Goal: Task Accomplishment & Management: Manage account settings

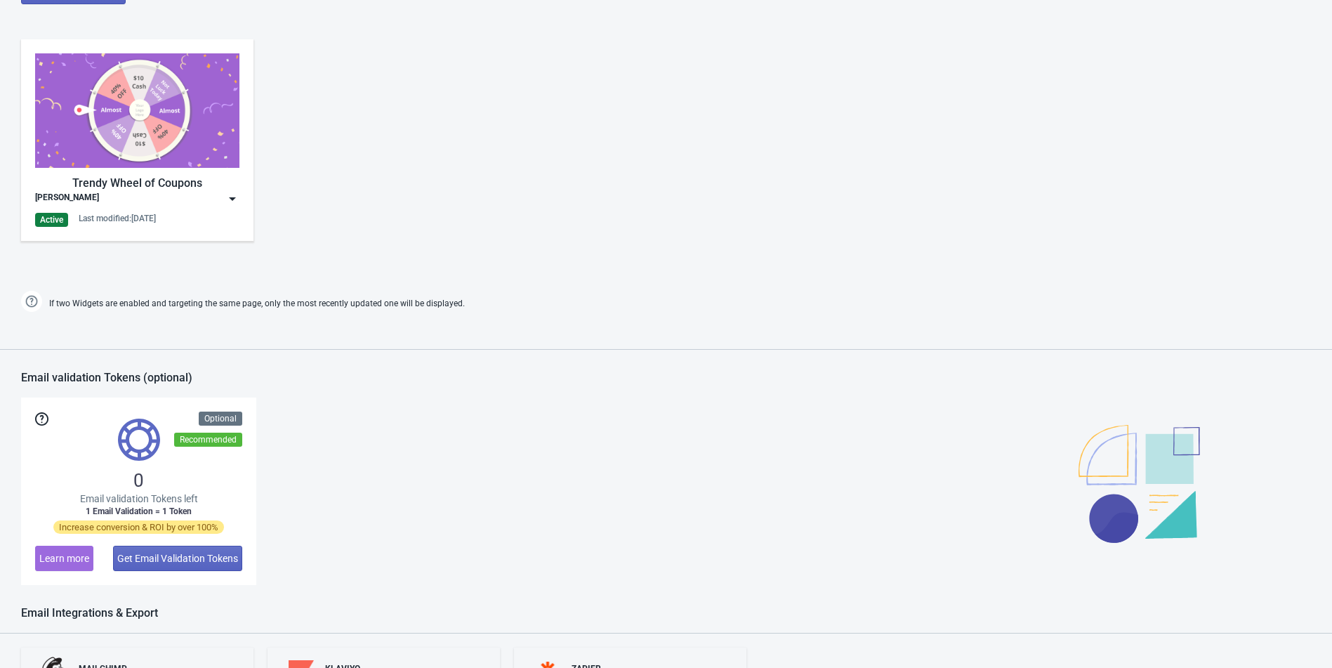
scroll to position [623, 0]
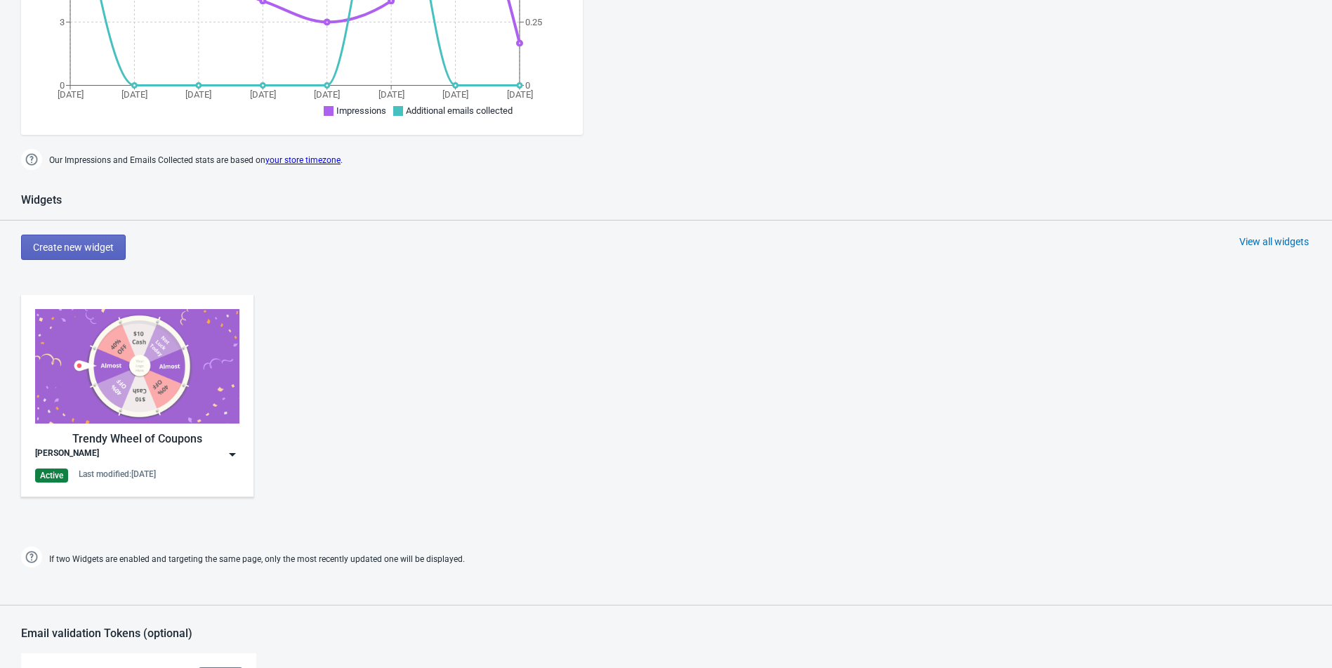
click at [135, 338] on img at bounding box center [137, 366] width 204 height 114
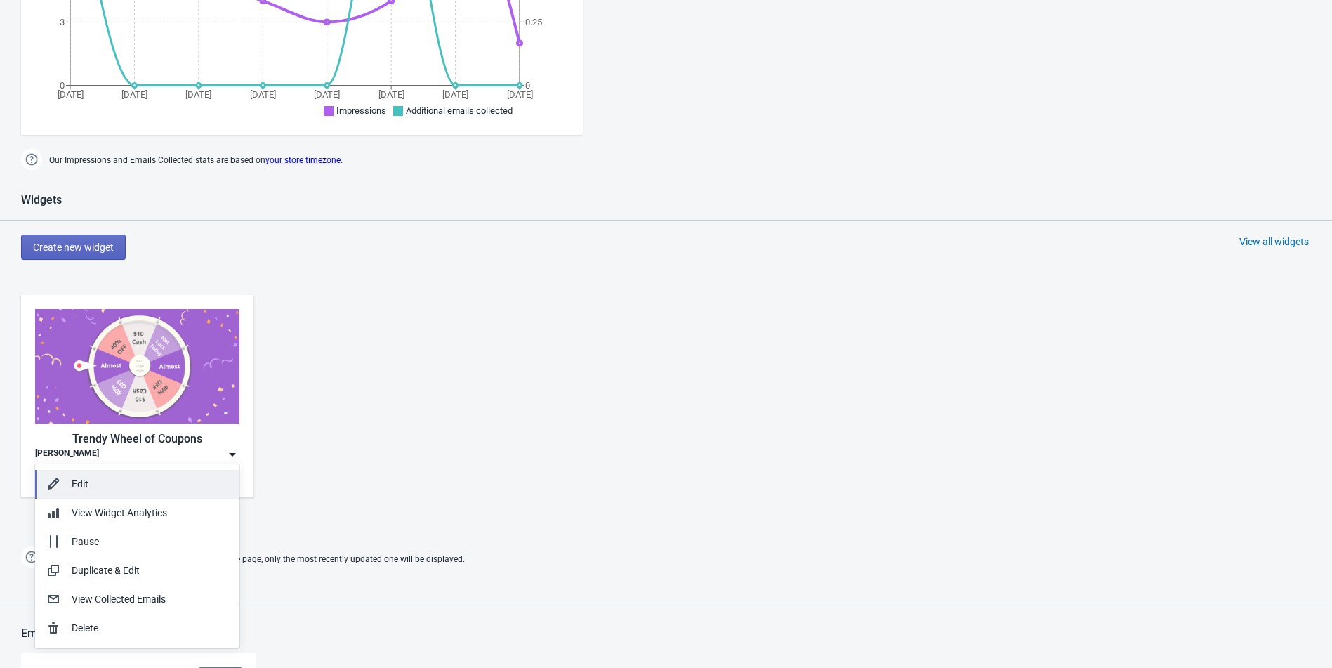
click at [124, 477] on div "Edit" at bounding box center [150, 484] width 157 height 15
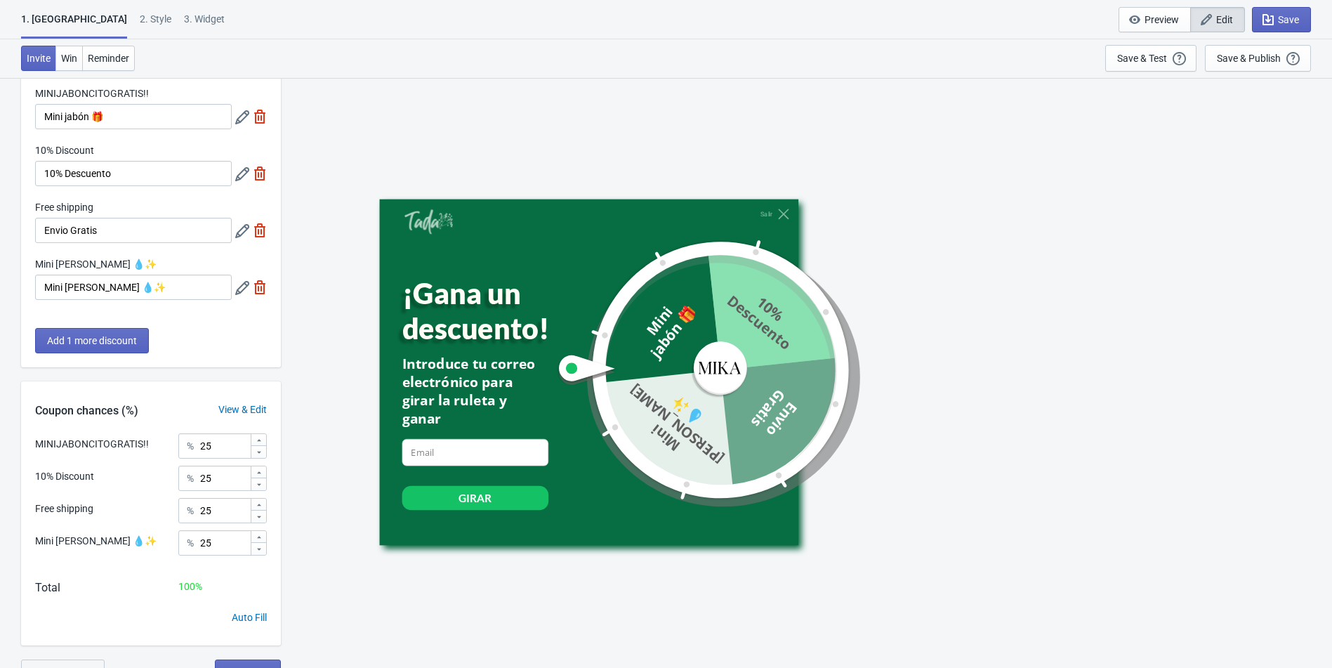
scroll to position [80, 0]
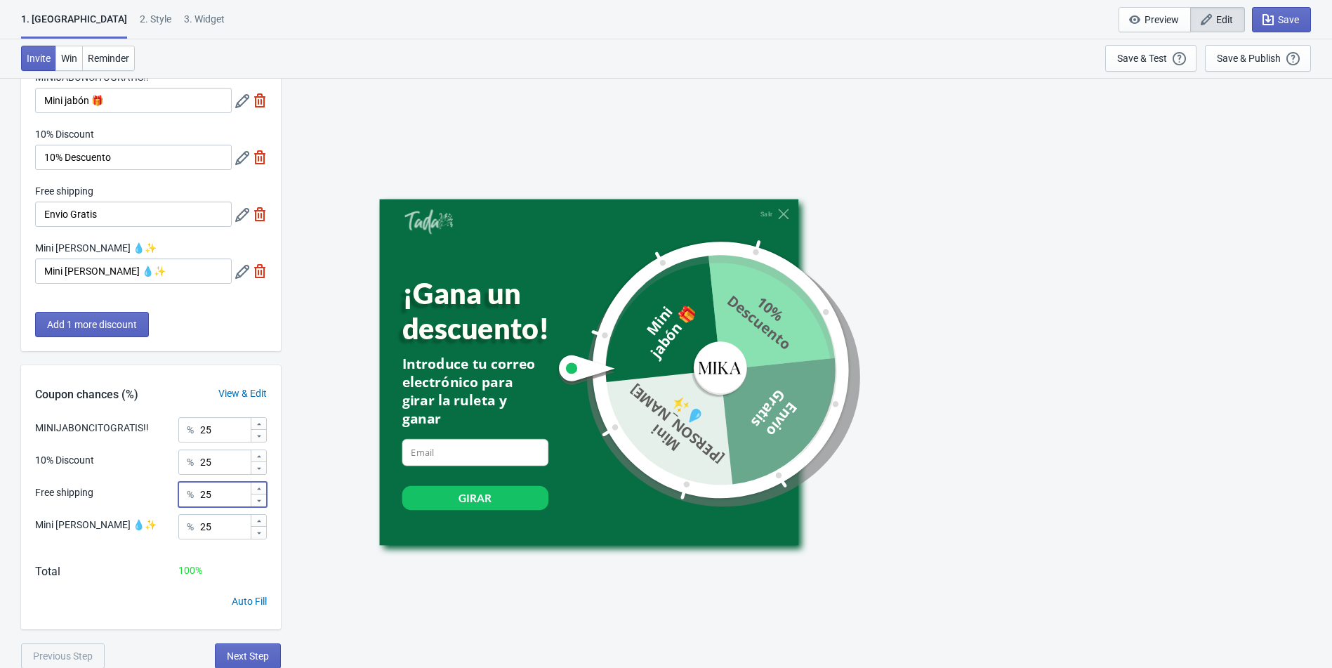
click at [223, 490] on input "25" at bounding box center [224, 494] width 51 height 25
type input "2"
type input "5"
click at [230, 465] on input "25" at bounding box center [224, 461] width 51 height 25
type input "2"
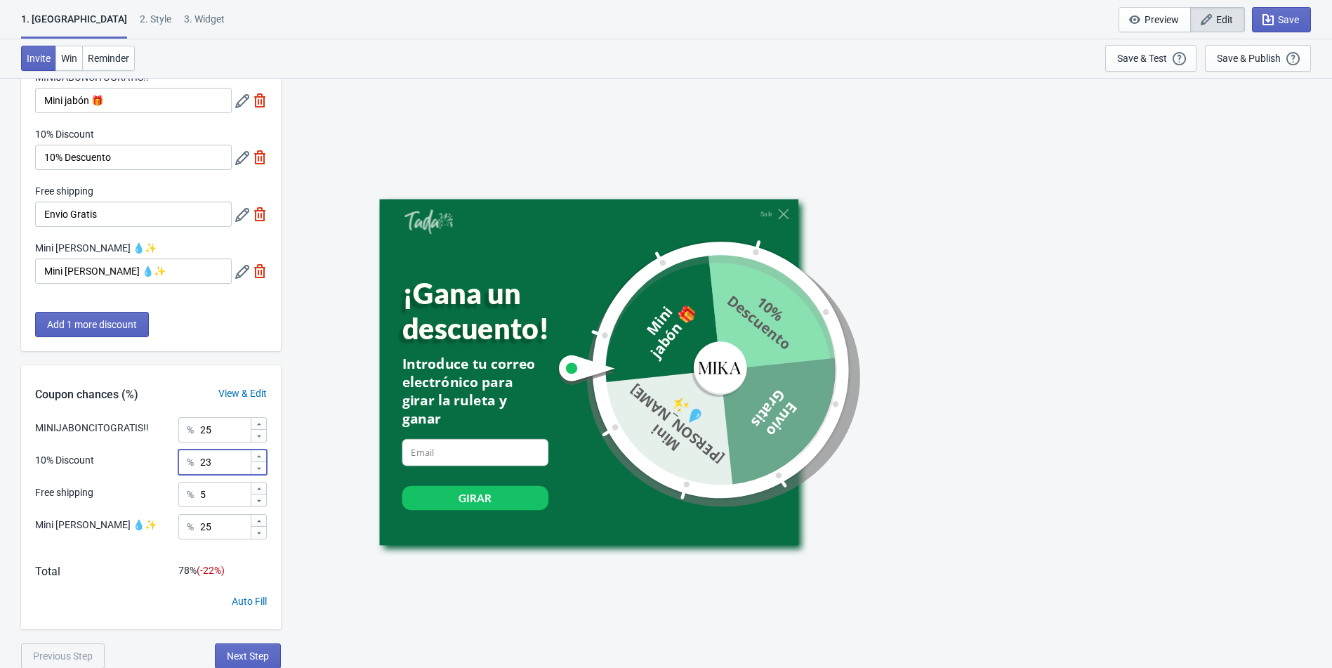
type input "2"
type input "5"
type input "25"
click at [228, 425] on input "25" at bounding box center [224, 429] width 51 height 25
type input "2"
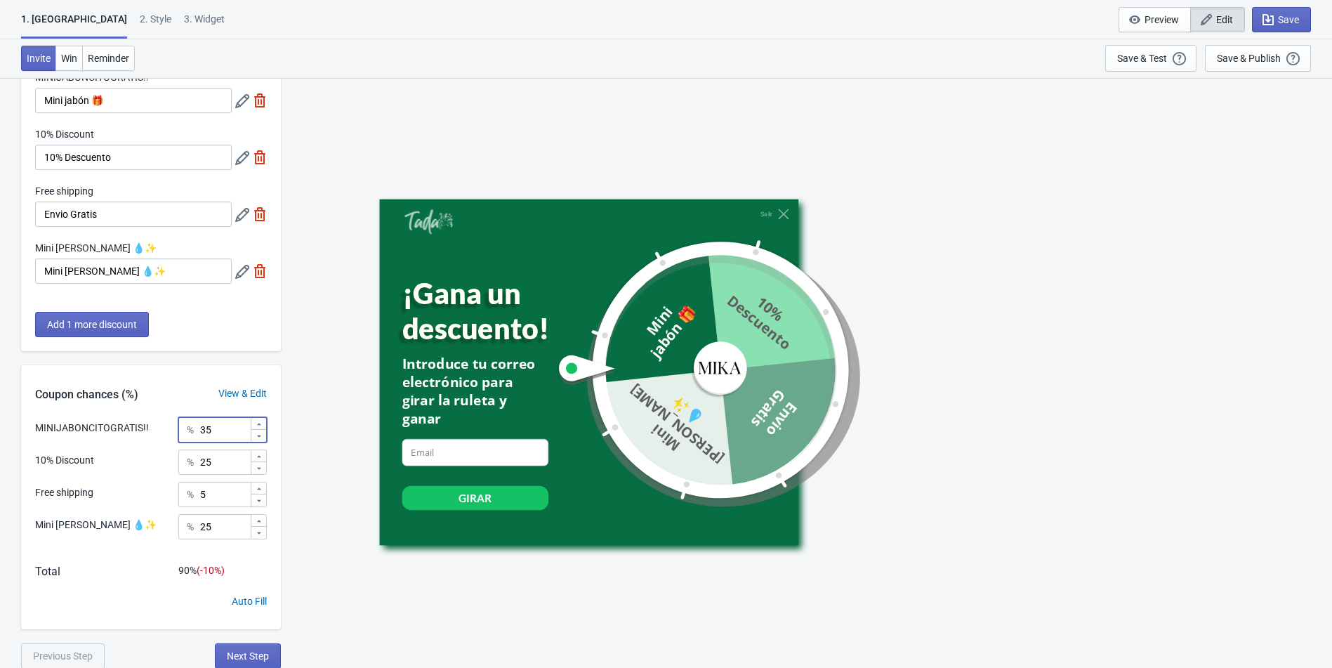
click at [206, 434] on input "35" at bounding box center [224, 429] width 51 height 25
click at [201, 458] on input "25" at bounding box center [224, 461] width 51 height 25
click at [201, 433] on input "35" at bounding box center [224, 429] width 51 height 25
click at [206, 422] on input "35" at bounding box center [224, 429] width 51 height 25
type input "45"
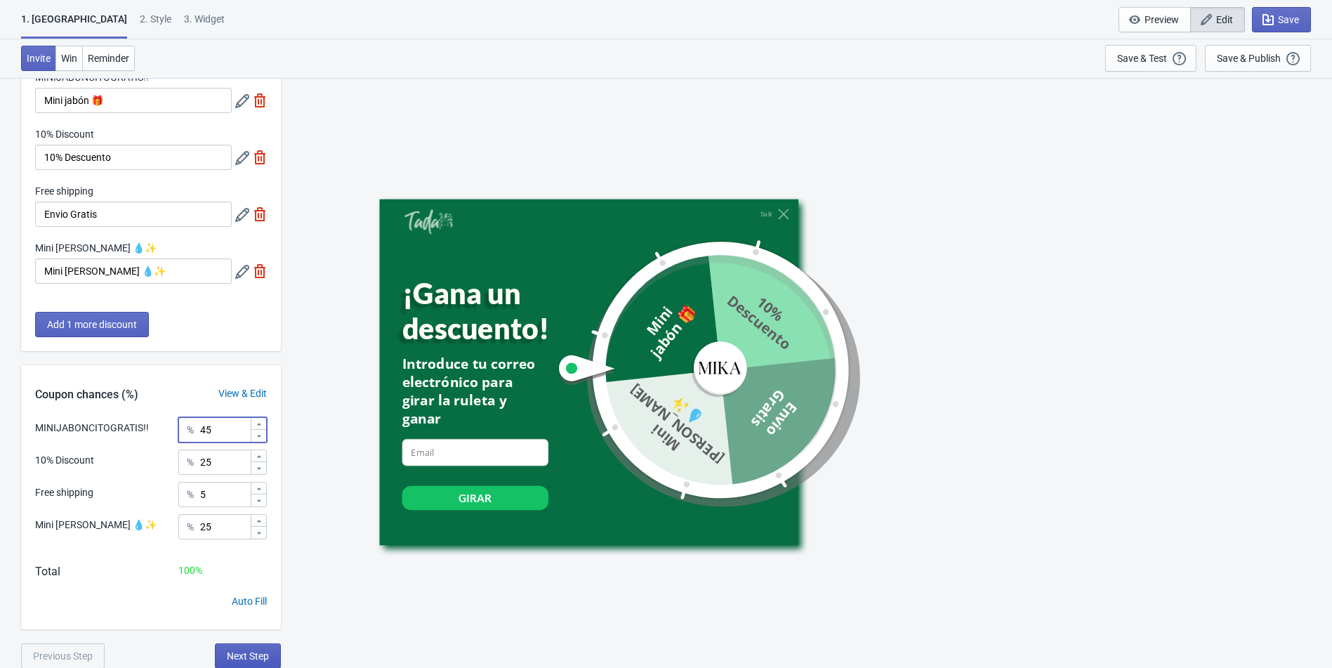
click at [230, 653] on span "Next Step" at bounding box center [248, 655] width 42 height 11
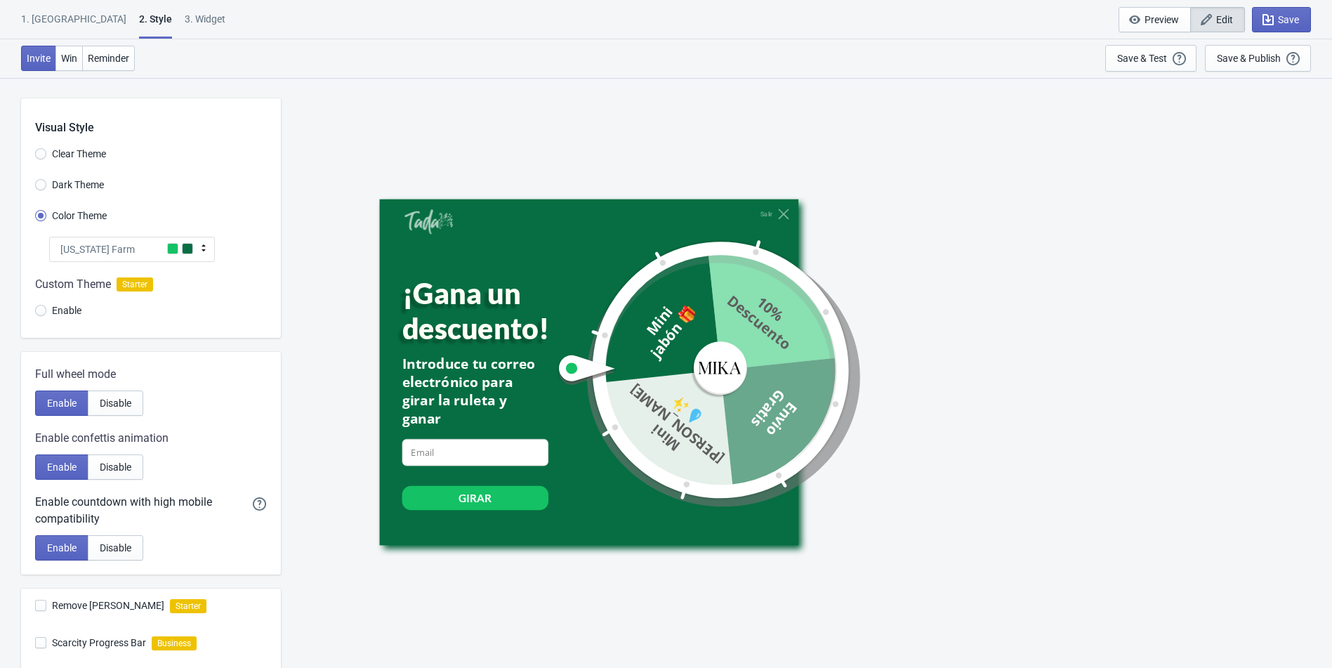
scroll to position [238, 0]
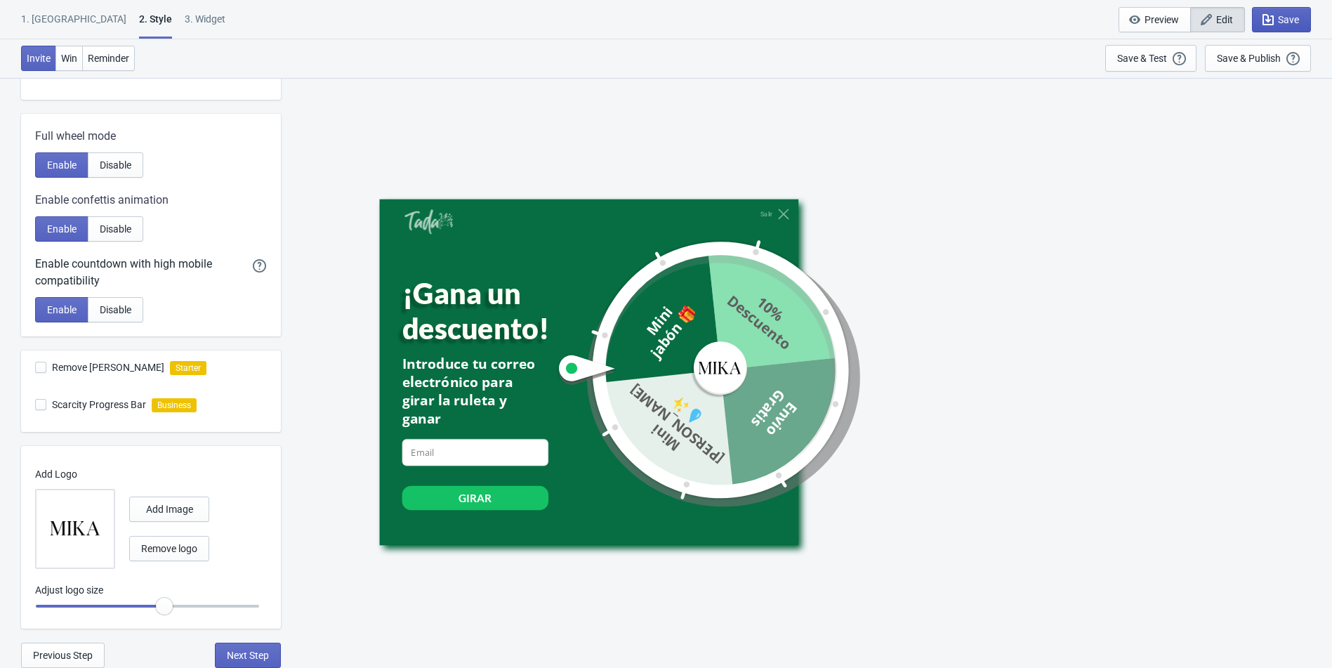
click at [1291, 21] on span "Save" at bounding box center [1288, 19] width 21 height 11
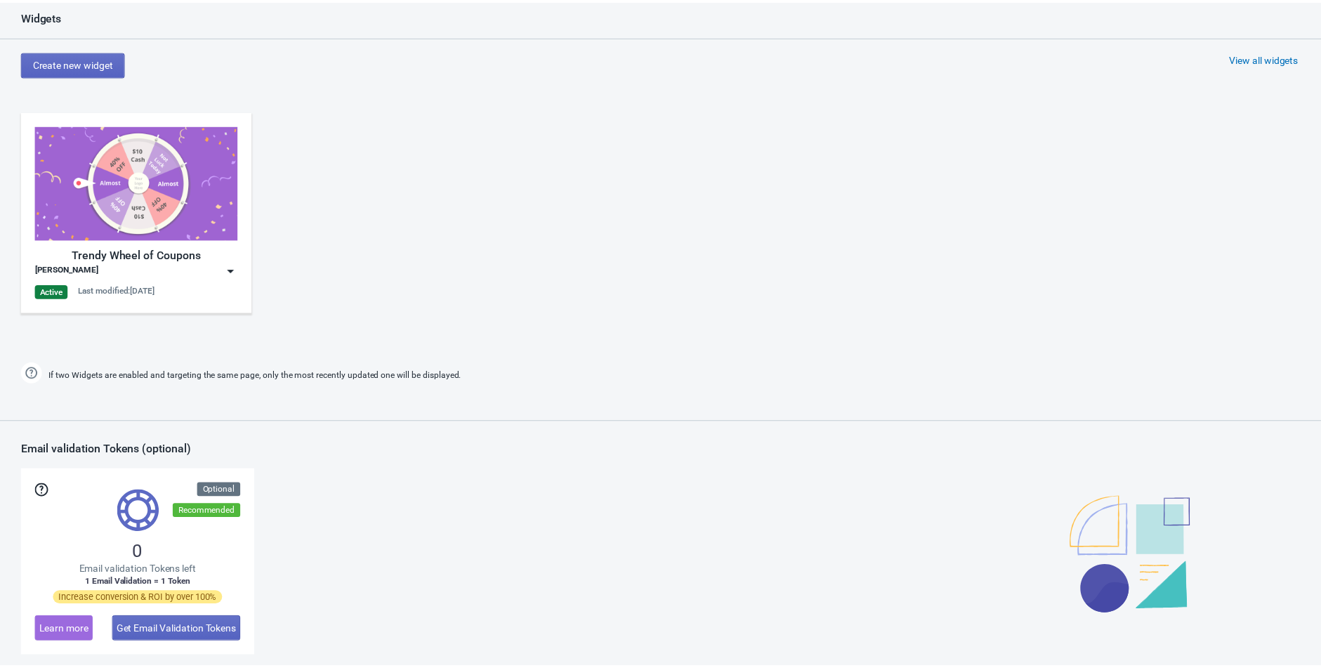
scroll to position [1019, 0]
